Goal: Find specific fact: Find contact information

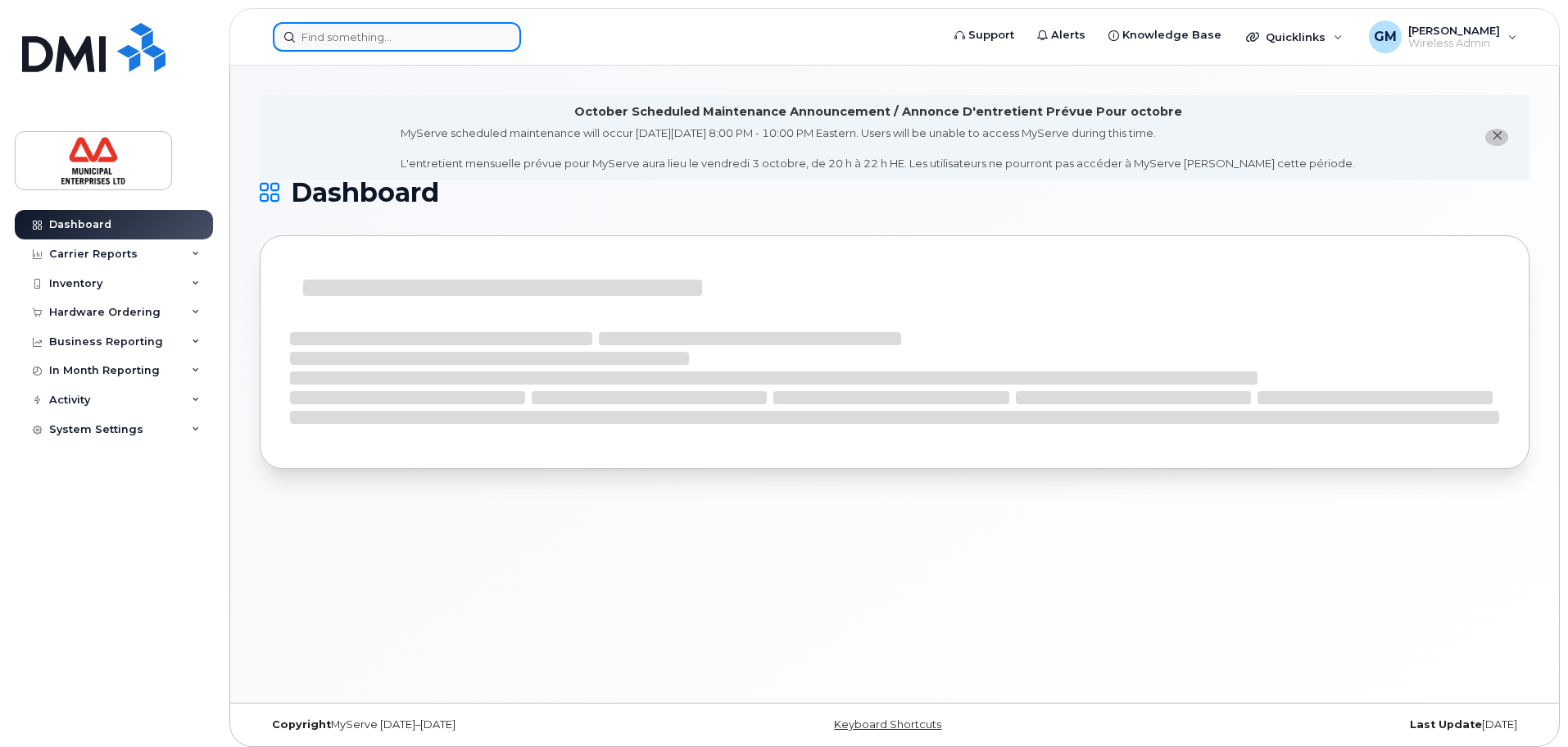
click at [311, 46] on input at bounding box center [397, 37] width 248 height 29
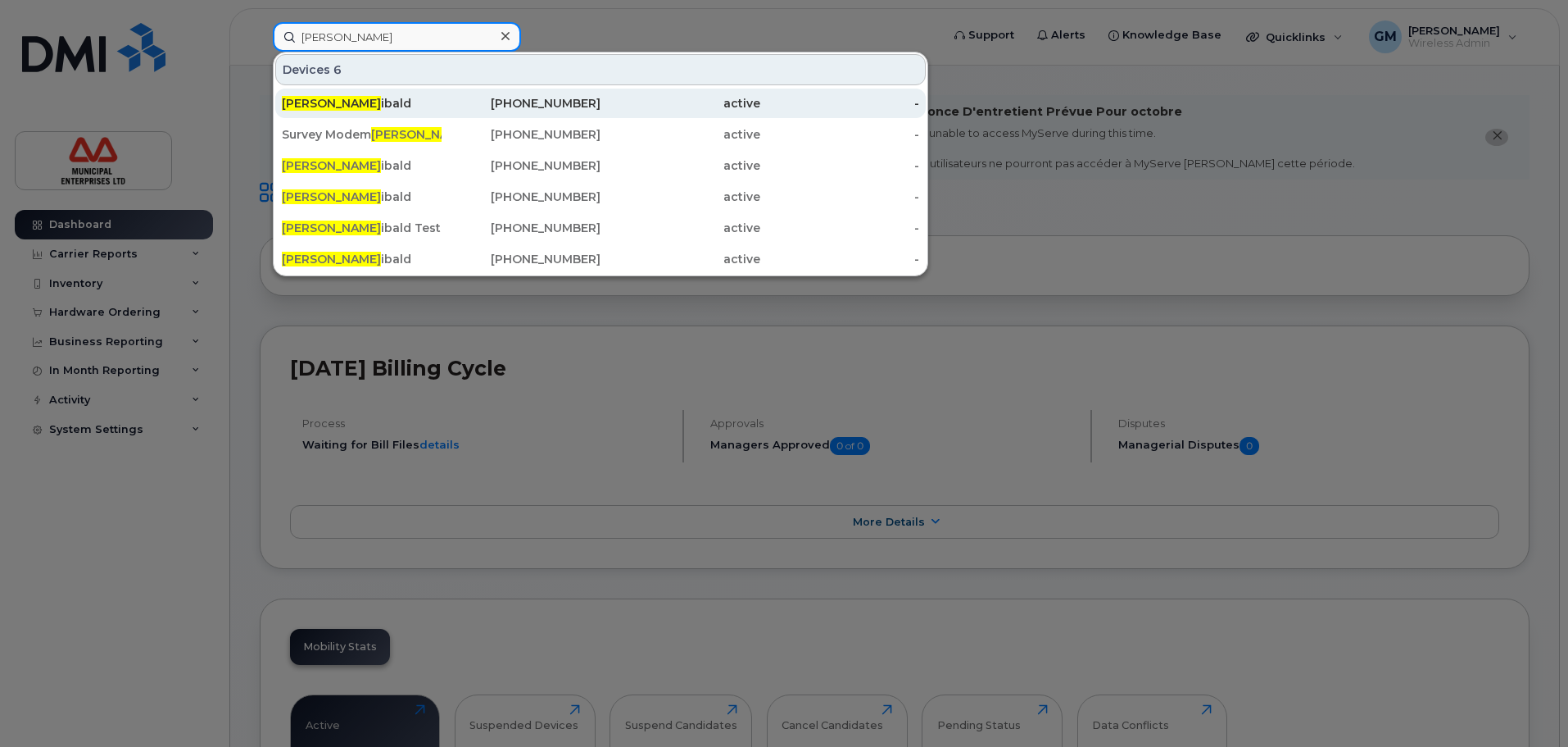
type input "[PERSON_NAME]"
click at [356, 99] on div "[PERSON_NAME]" at bounding box center [362, 103] width 160 height 16
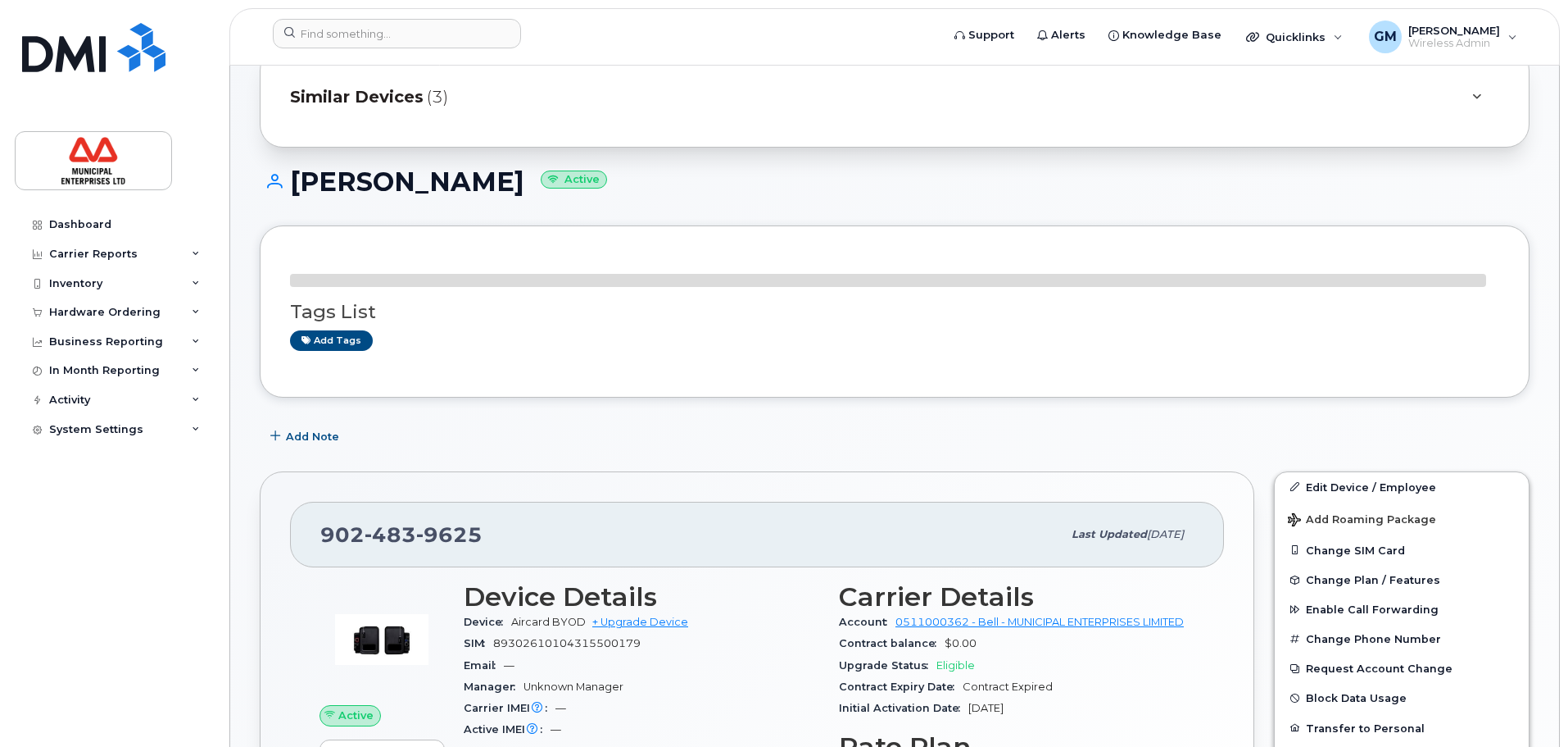
scroll to position [328, 0]
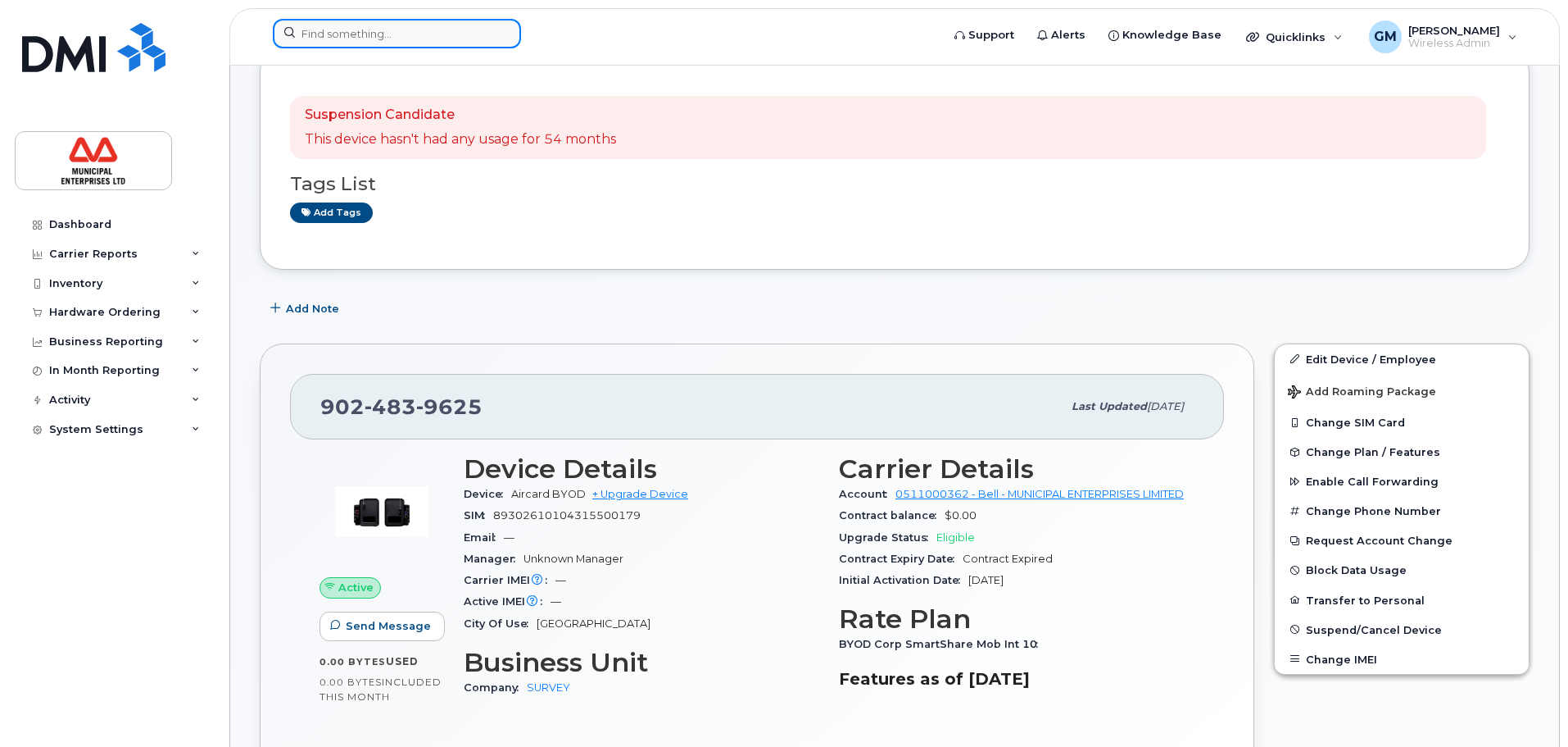
click at [430, 28] on input at bounding box center [397, 33] width 248 height 29
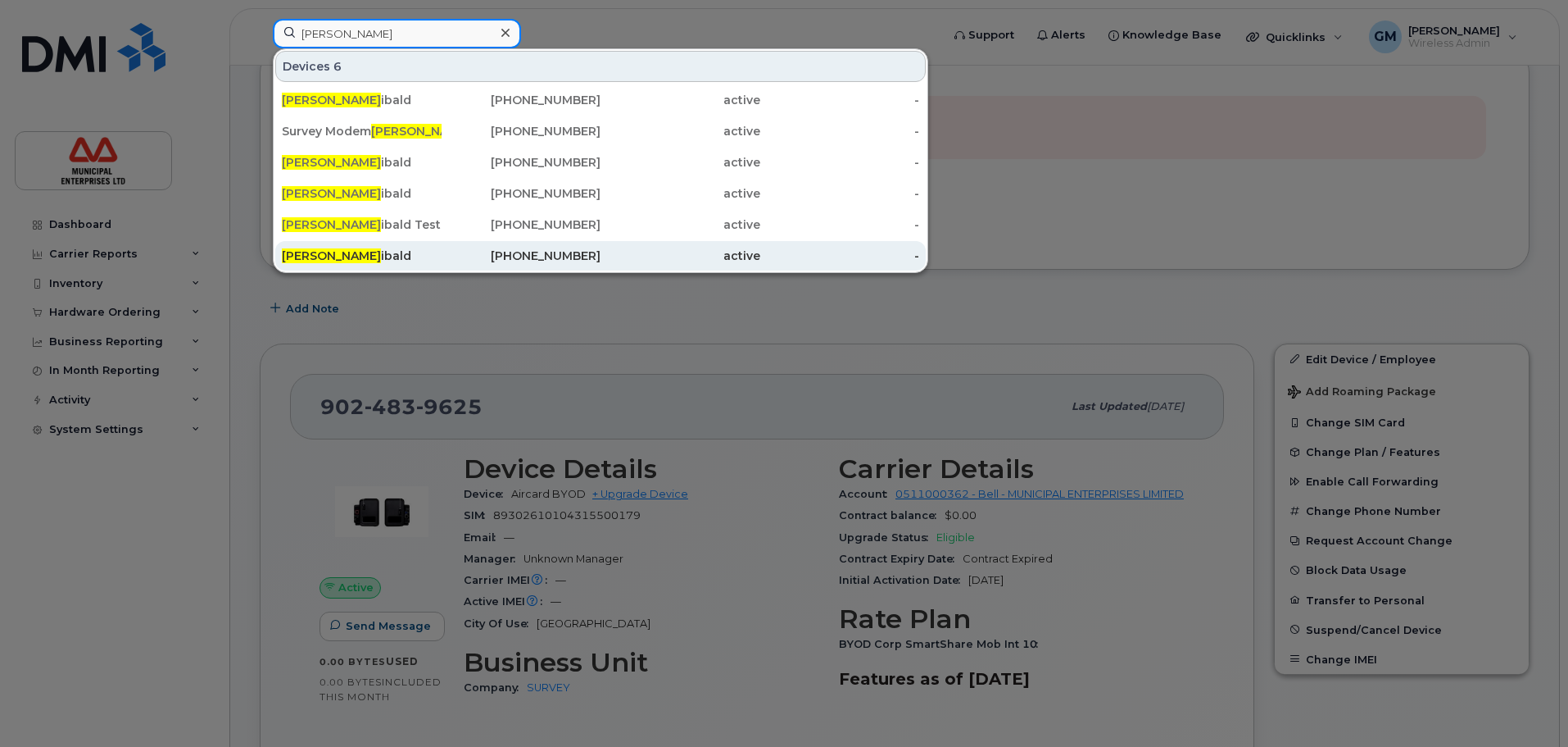
type input "matt arch"
click at [338, 244] on div "Matt Arch ibald" at bounding box center [362, 256] width 160 height 29
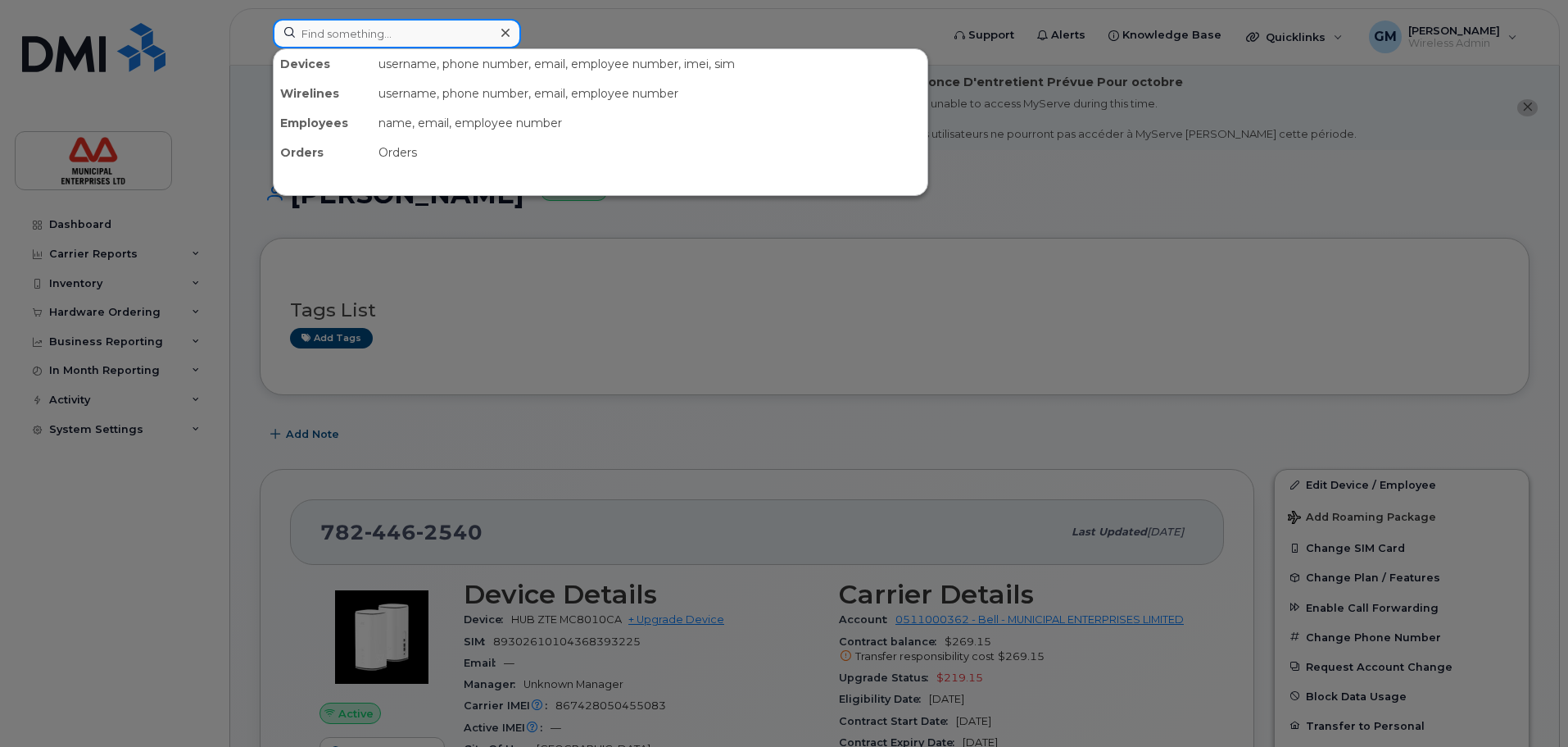
click at [399, 40] on input at bounding box center [397, 33] width 248 height 29
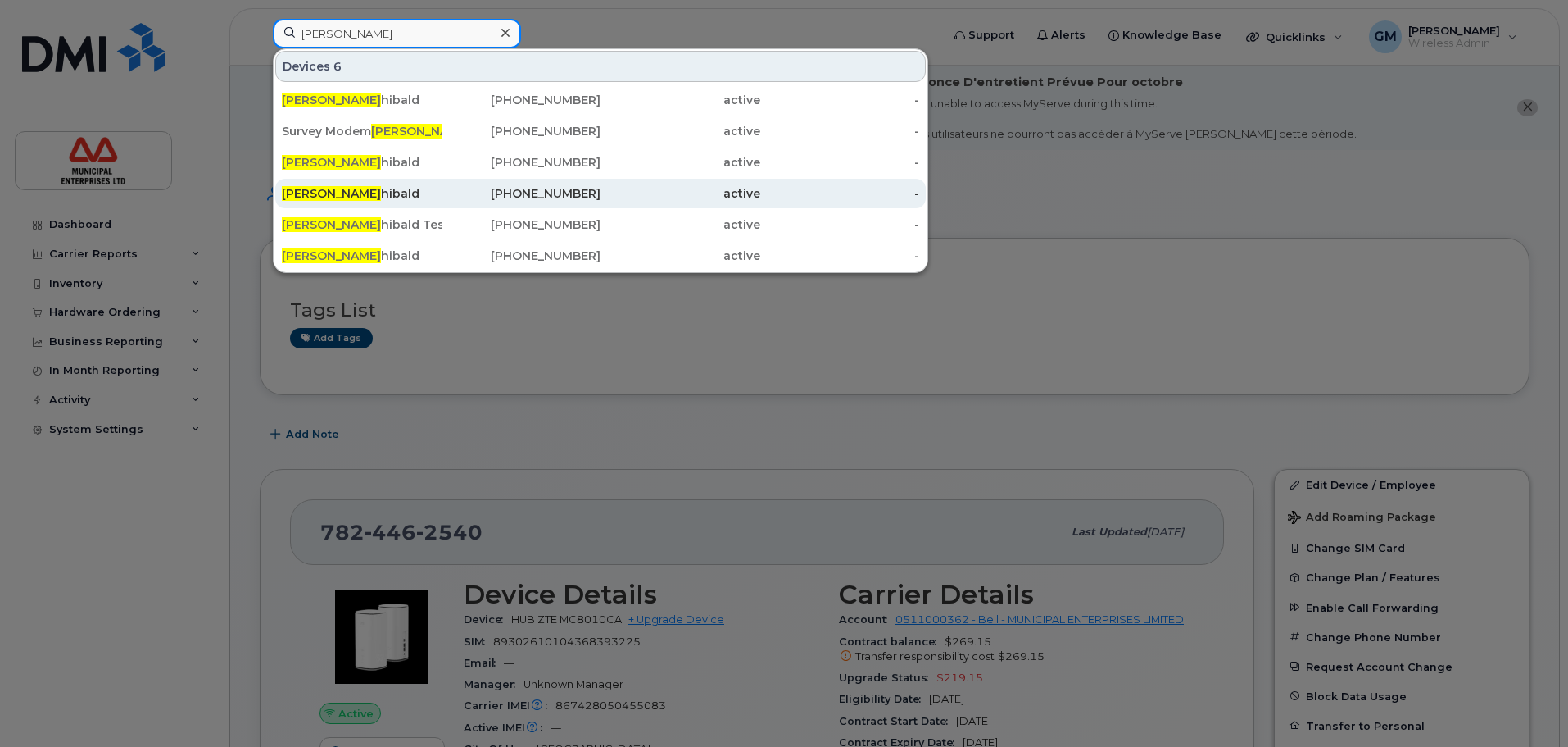
type input "[PERSON_NAME]"
click at [349, 190] on div "Matt Arc hibald" at bounding box center [362, 193] width 160 height 16
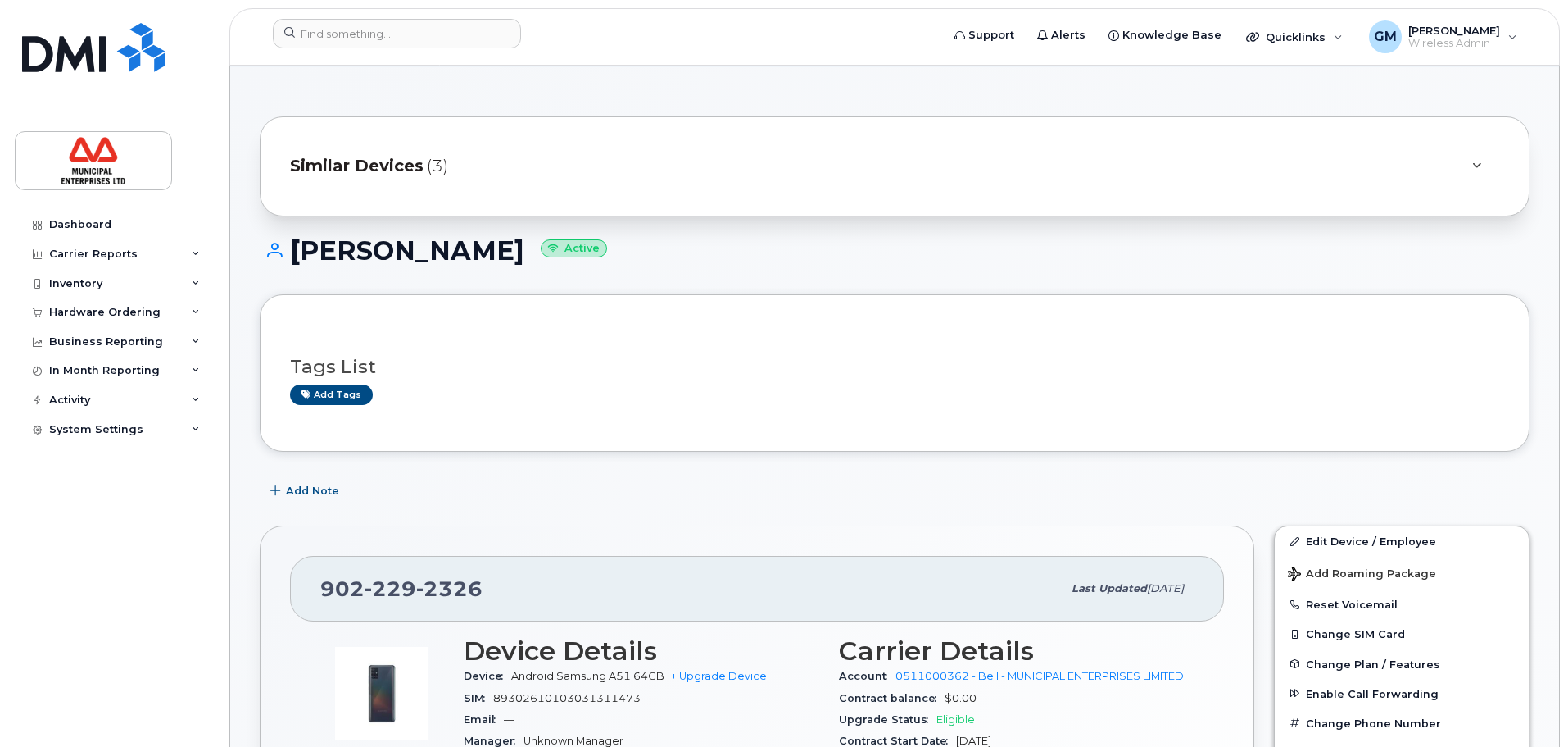
scroll to position [82, 0]
click at [402, 37] on input at bounding box center [397, 33] width 248 height 29
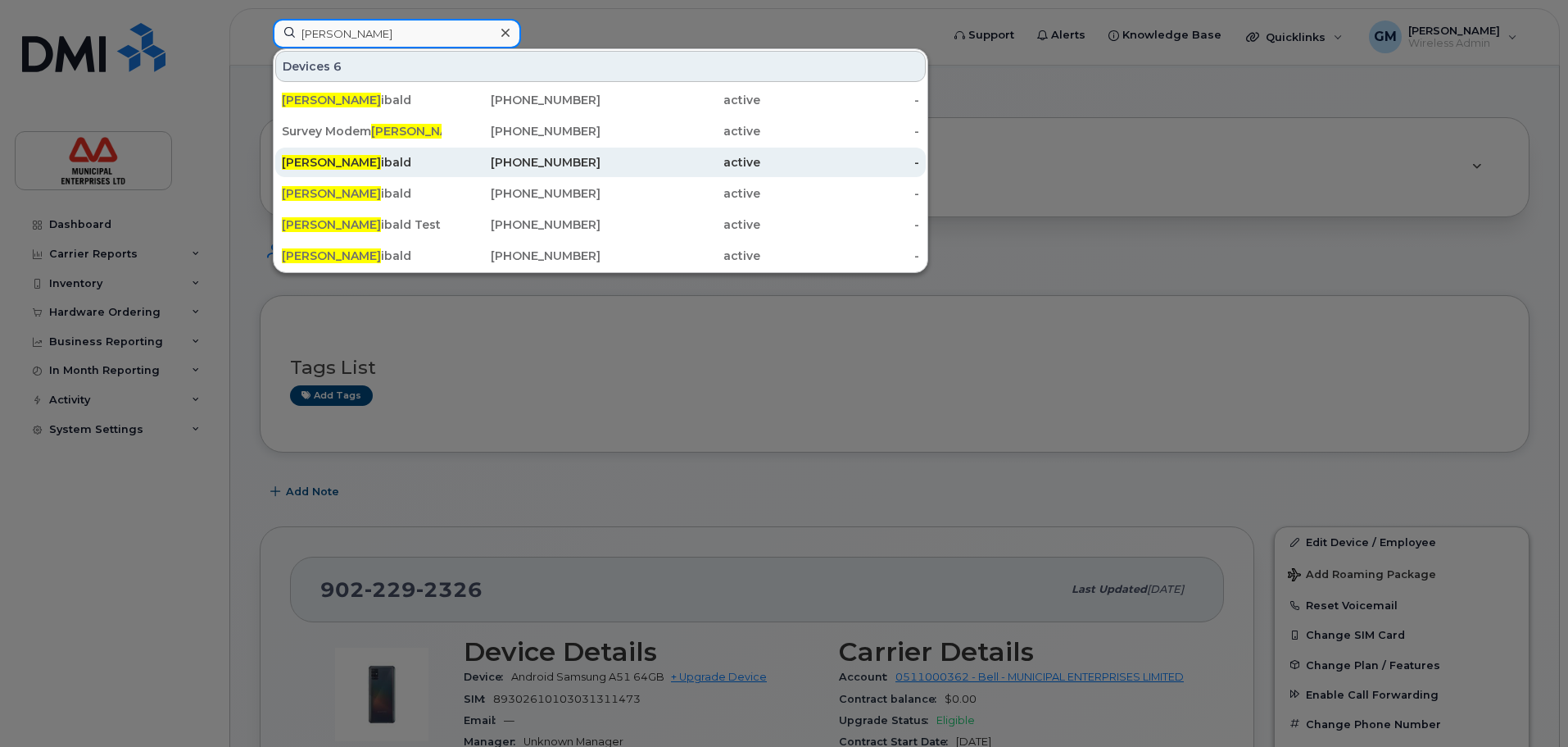
type input "[PERSON_NAME]"
click at [388, 168] on div "[PERSON_NAME]" at bounding box center [362, 162] width 160 height 16
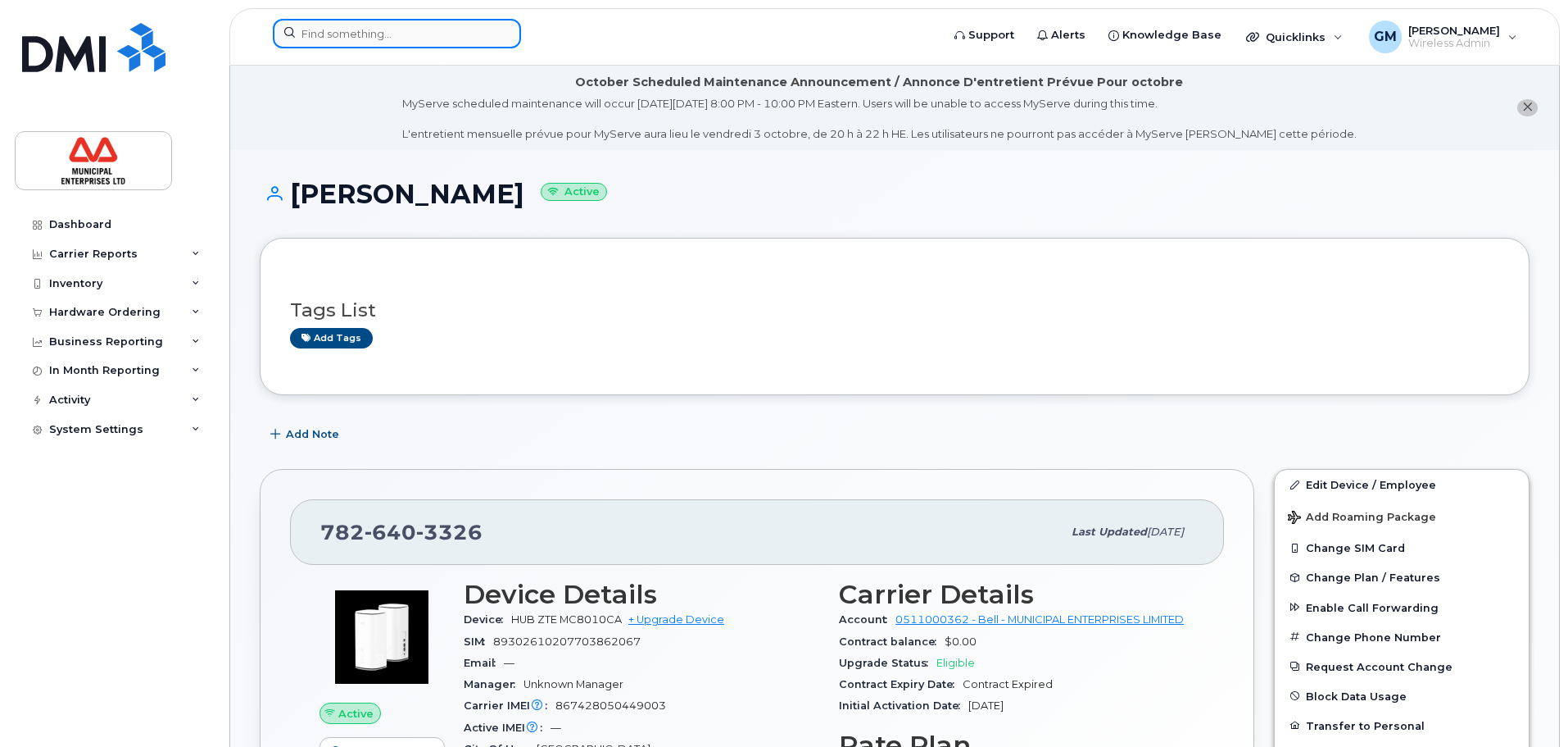
click at [385, 32] on input at bounding box center [397, 33] width 248 height 29
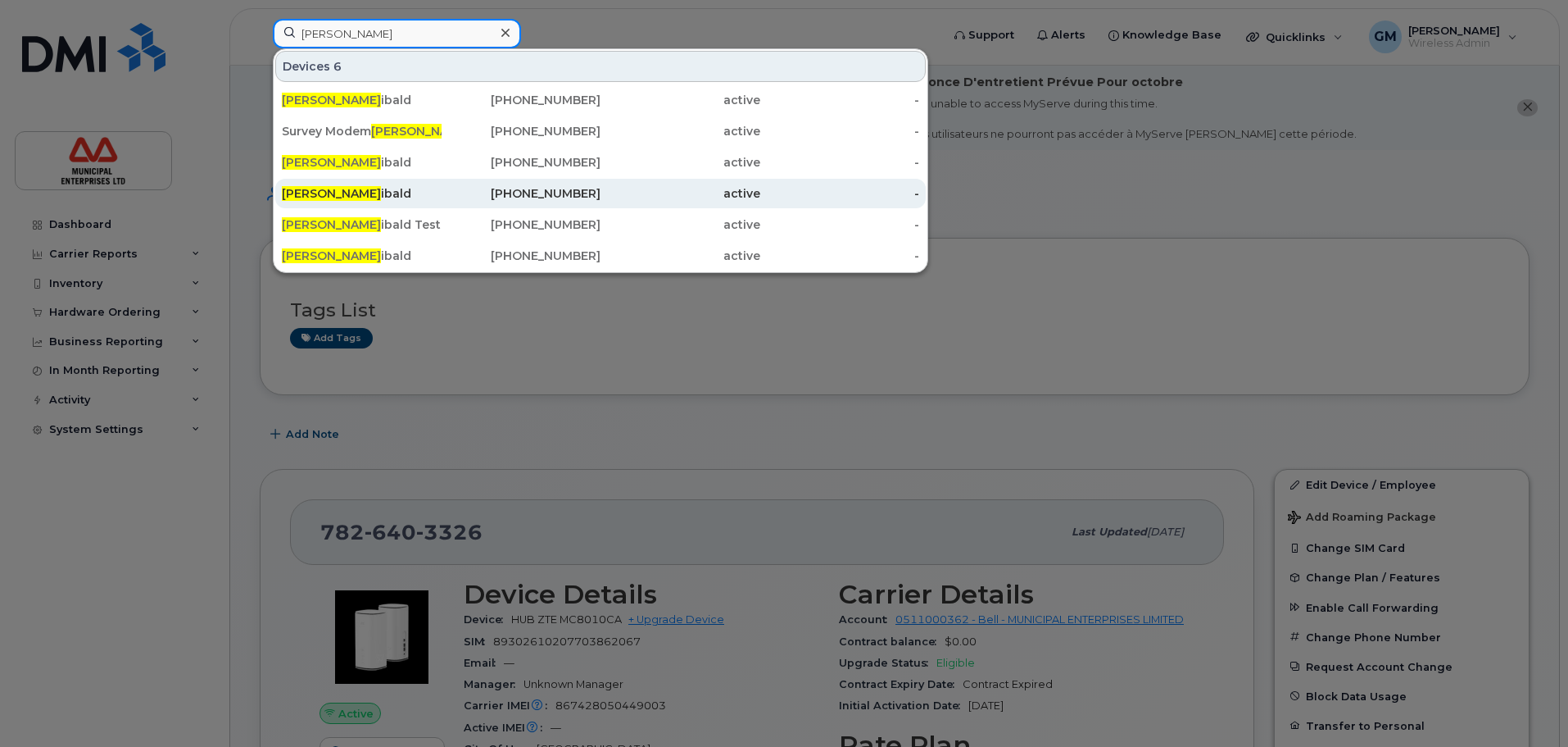
type input "matt arch"
click at [400, 191] on div "Matt Arch ibald" at bounding box center [362, 193] width 160 height 16
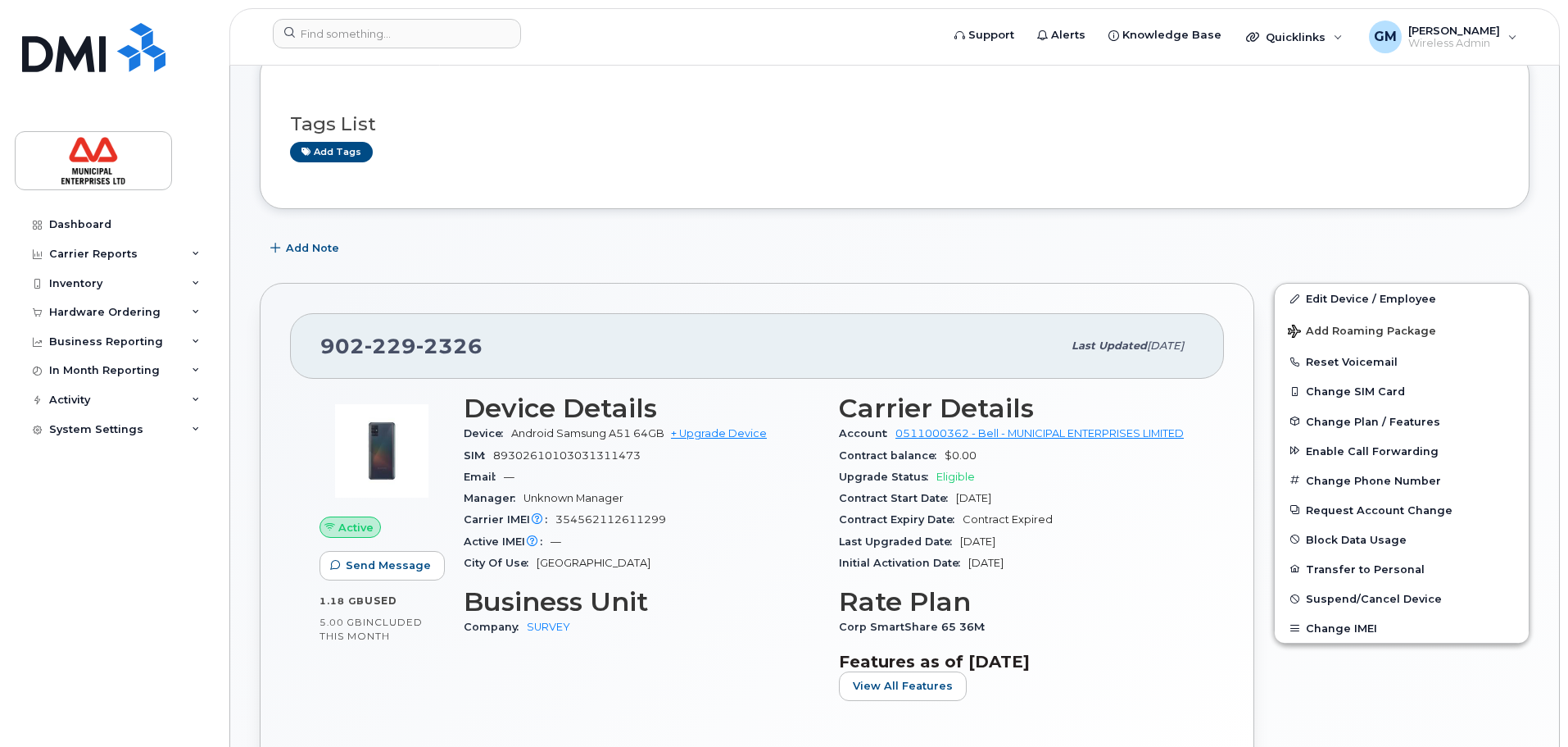
scroll to position [328, 0]
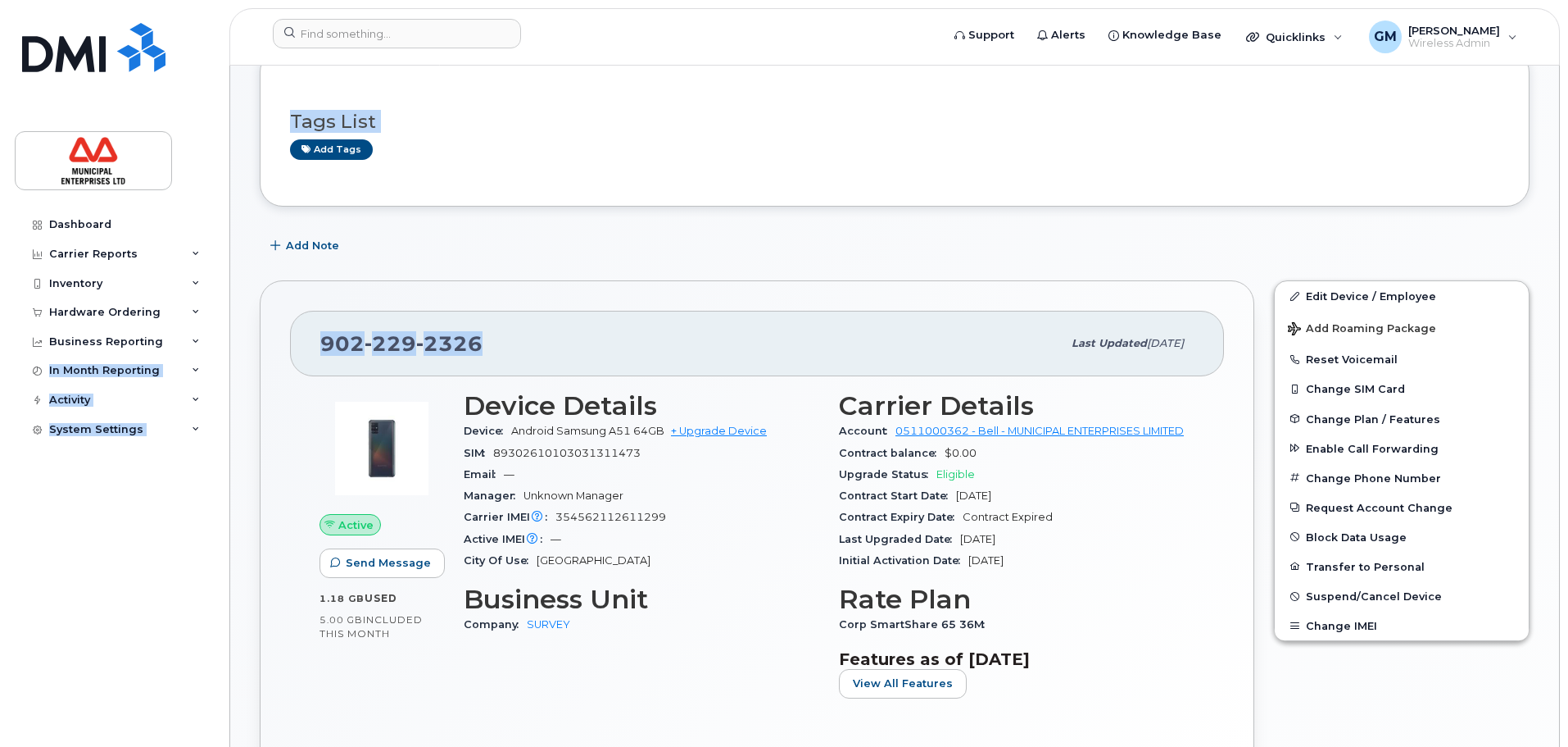
drag, startPoint x: 552, startPoint y: 337, endPoint x: 218, endPoint y: 342, distance: 334.0
click at [230, 342] on div "Support Alerts Knowledge Base Quicklinks Suspend / Cancel Device Change SIM Car…" at bounding box center [894, 598] width 1330 height 1722
click at [606, 333] on div "[PHONE_NUMBER]" at bounding box center [691, 343] width 741 height 35
drag, startPoint x: 550, startPoint y: 332, endPoint x: 319, endPoint y: 349, distance: 231.6
click at [319, 349] on div "[PHONE_NUMBER] Last updated [DATE]" at bounding box center [757, 344] width 934 height 66
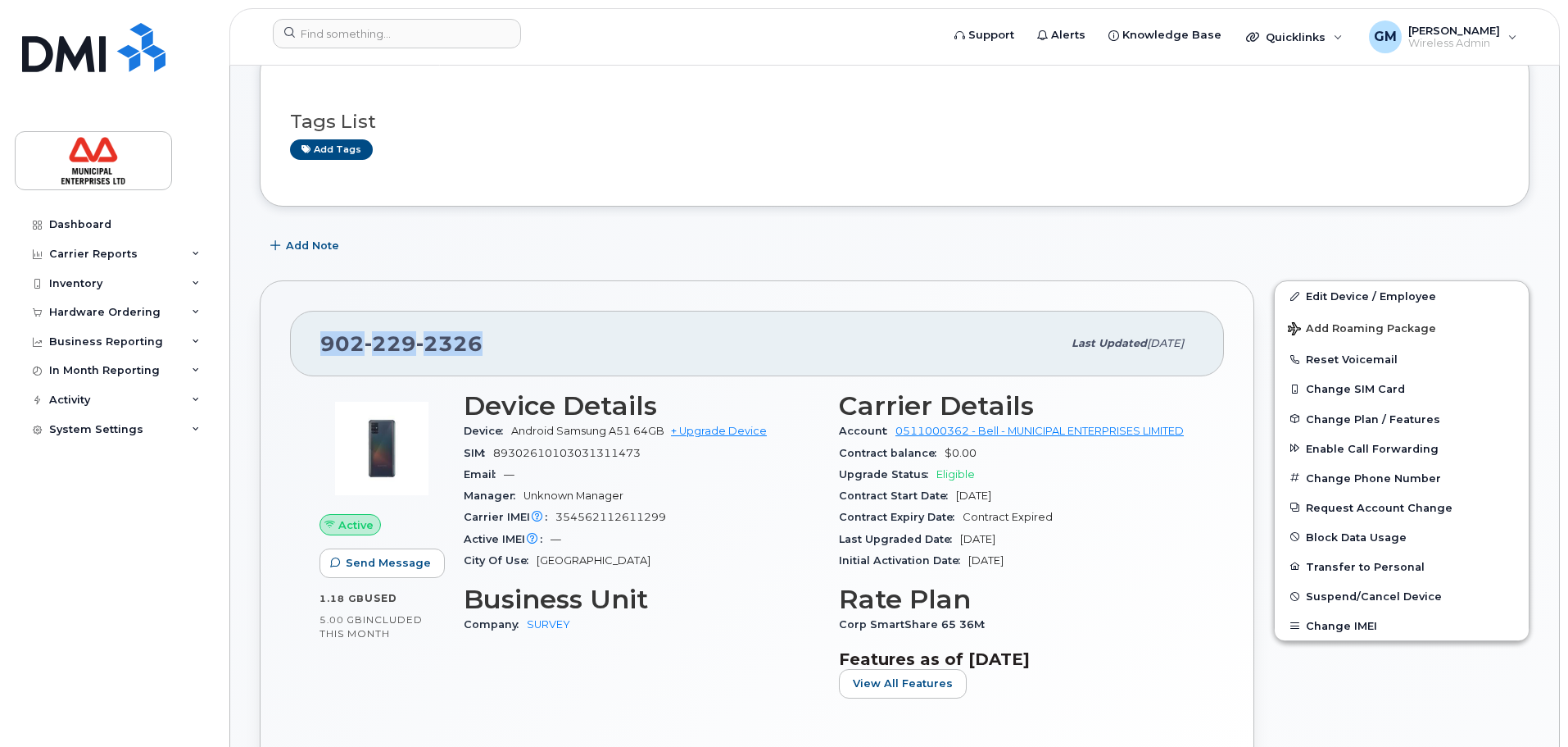
copy span "[PHONE_NUMBER]"
